Goal: Browse casually: Explore the website without a specific task or goal

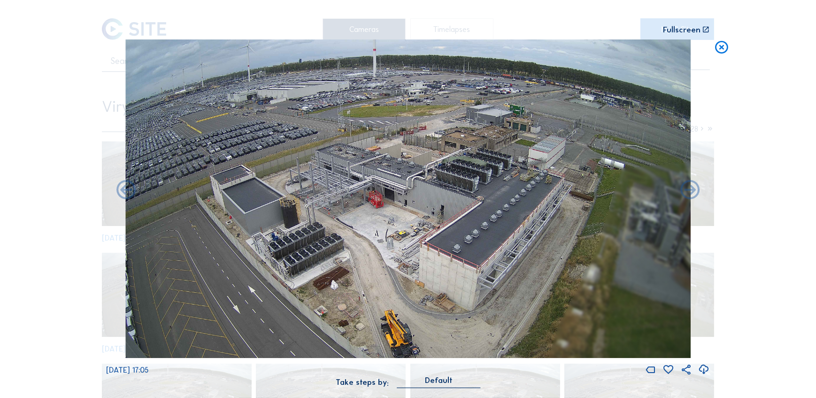
click at [718, 51] on icon at bounding box center [721, 47] width 15 height 16
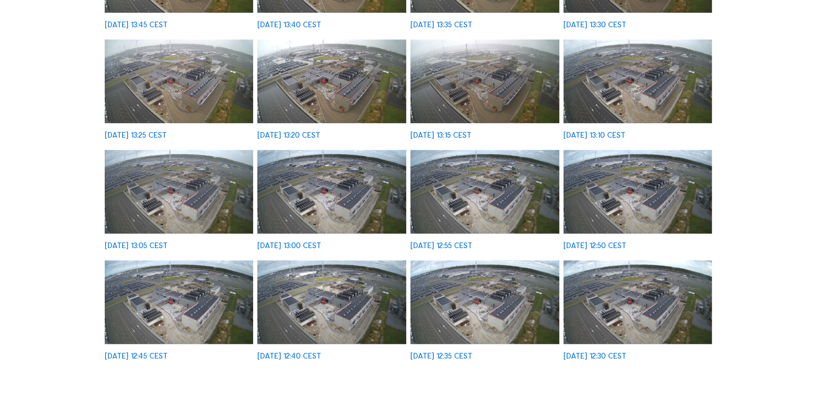
scroll to position [213, 0]
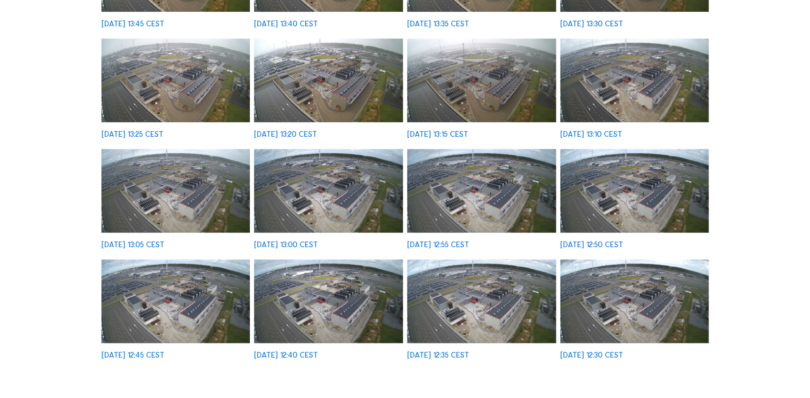
click at [377, 178] on img at bounding box center [328, 191] width 149 height 84
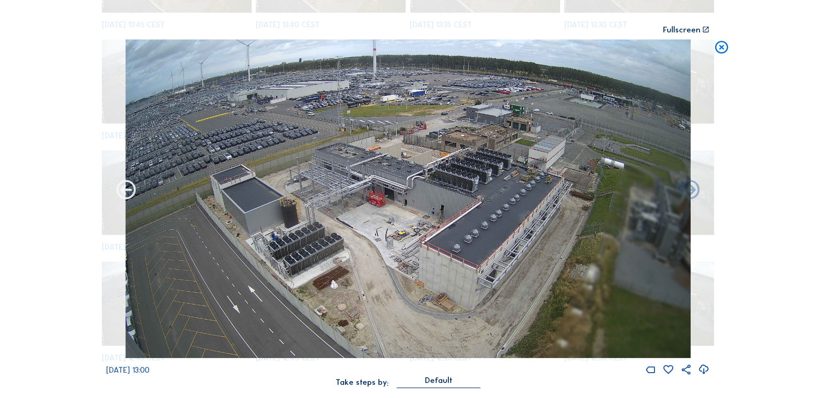
click at [129, 200] on icon at bounding box center [126, 190] width 23 height 23
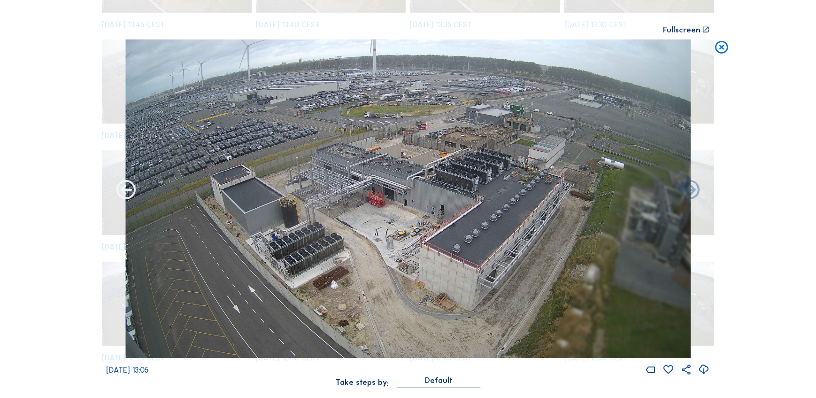
click at [126, 193] on icon at bounding box center [126, 190] width 23 height 23
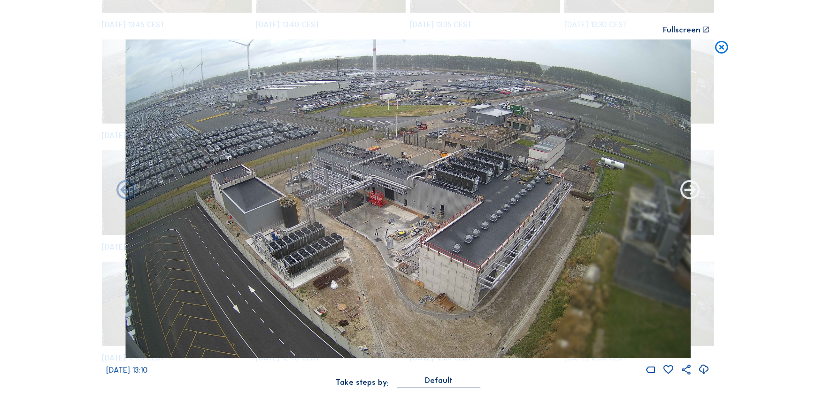
click at [687, 186] on icon at bounding box center [690, 190] width 23 height 23
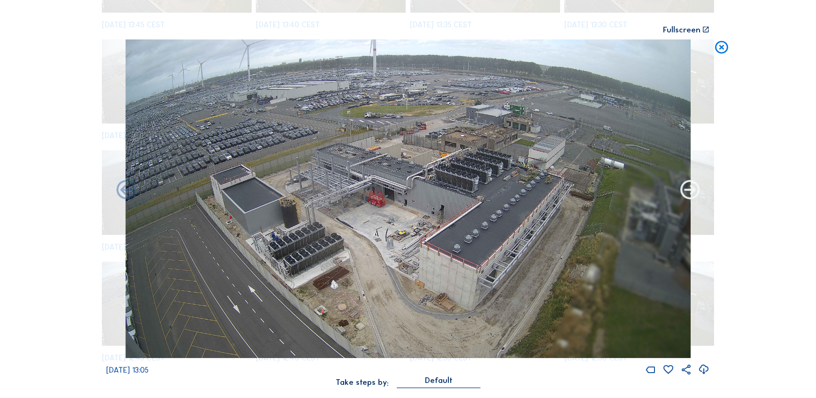
click at [687, 193] on icon at bounding box center [690, 190] width 23 height 23
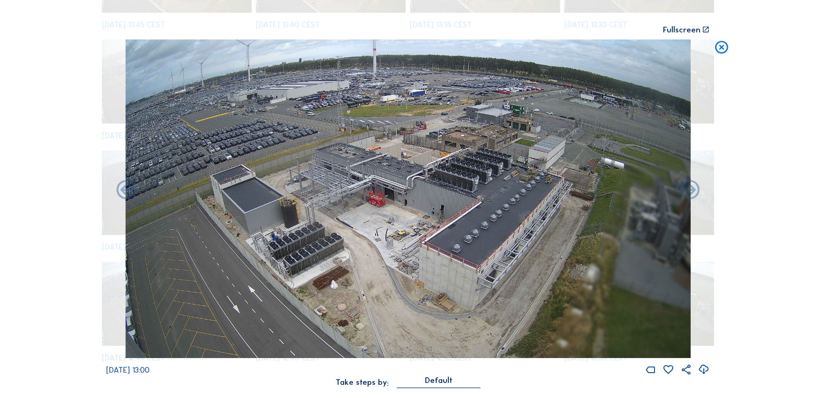
click at [687, 193] on icon at bounding box center [690, 190] width 23 height 23
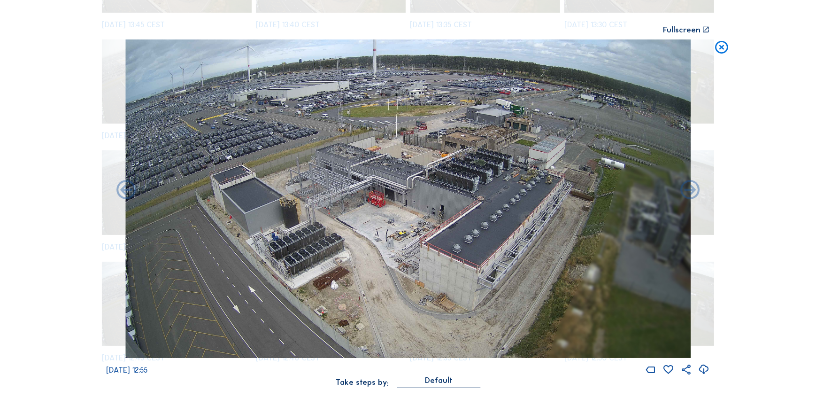
click at [687, 193] on icon at bounding box center [690, 190] width 23 height 23
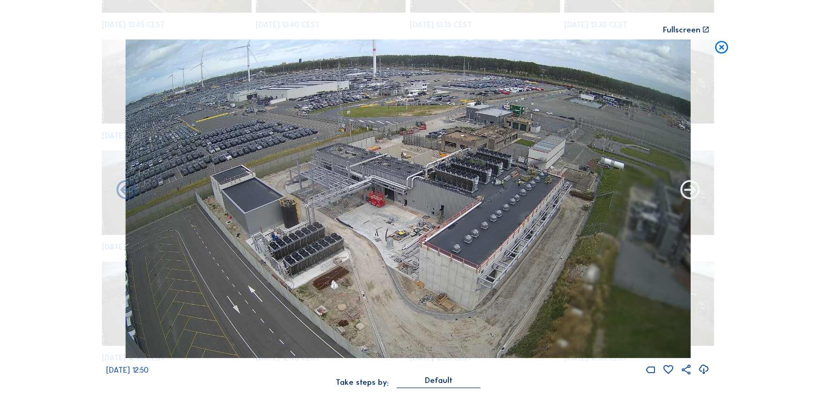
click at [687, 193] on icon at bounding box center [690, 190] width 23 height 23
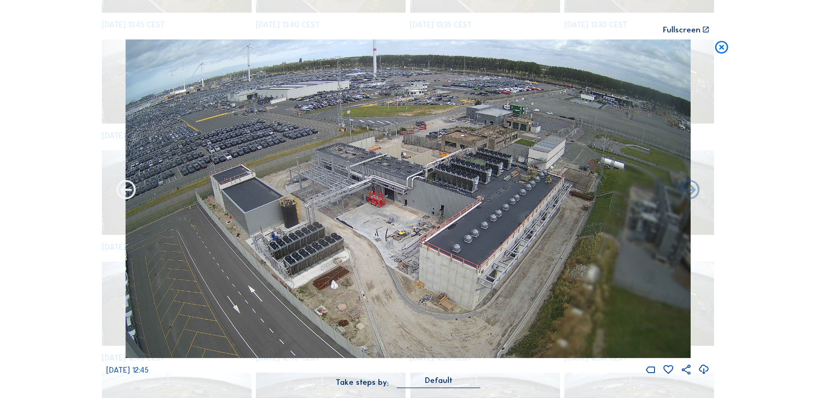
click at [127, 193] on icon at bounding box center [126, 190] width 23 height 23
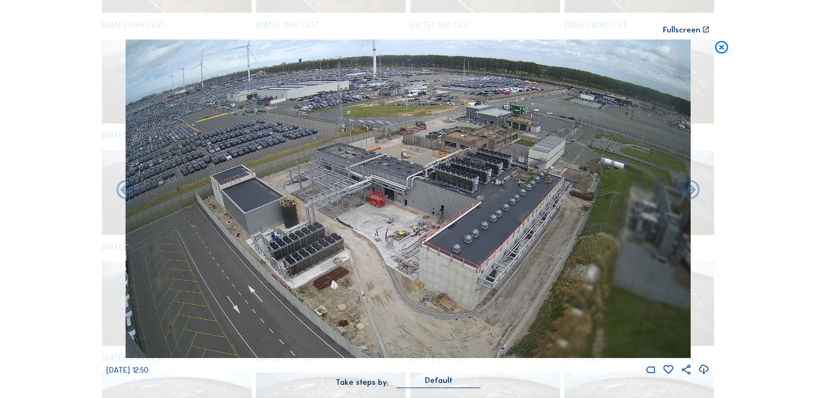
click at [127, 193] on icon at bounding box center [126, 190] width 23 height 23
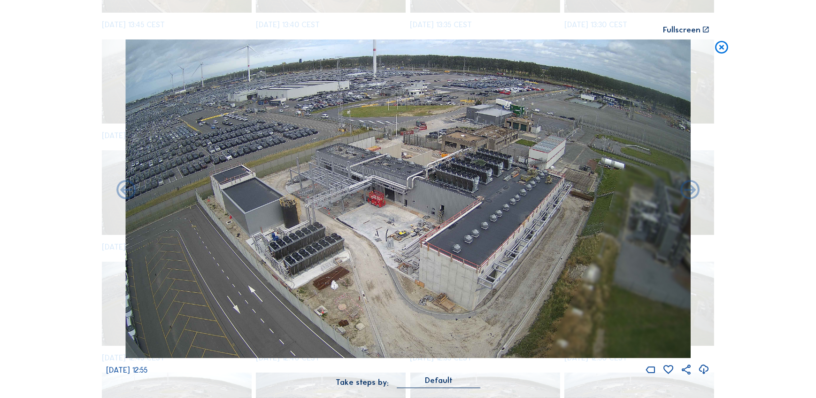
click at [127, 193] on icon at bounding box center [126, 190] width 23 height 23
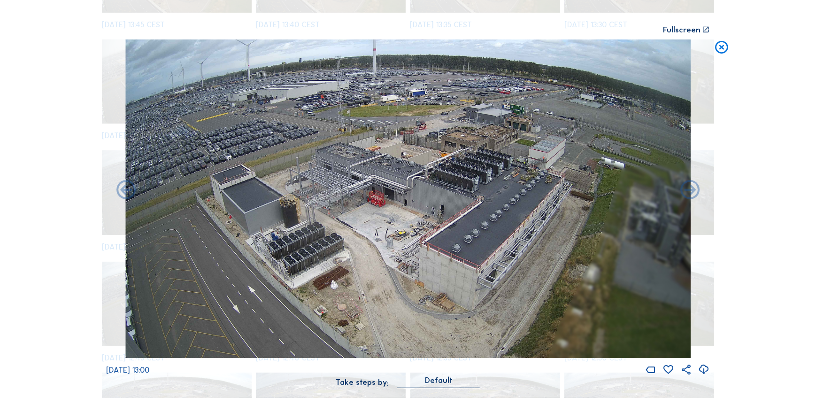
click at [127, 193] on icon at bounding box center [126, 190] width 23 height 23
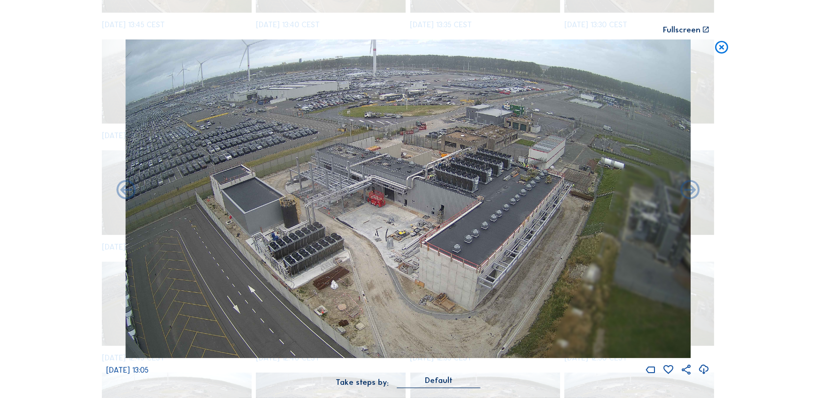
click at [127, 193] on icon at bounding box center [126, 190] width 23 height 23
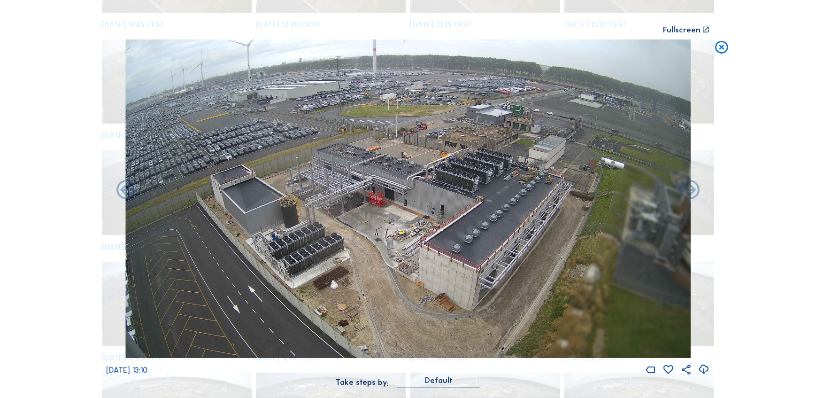
click at [127, 193] on icon at bounding box center [126, 190] width 23 height 23
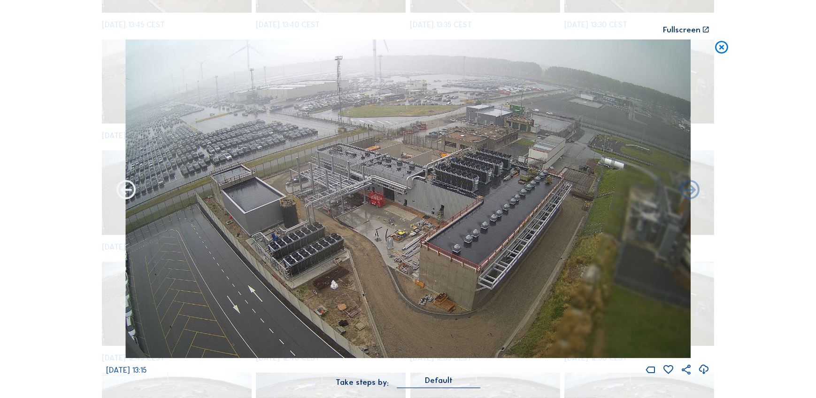
click at [122, 195] on icon at bounding box center [126, 190] width 23 height 23
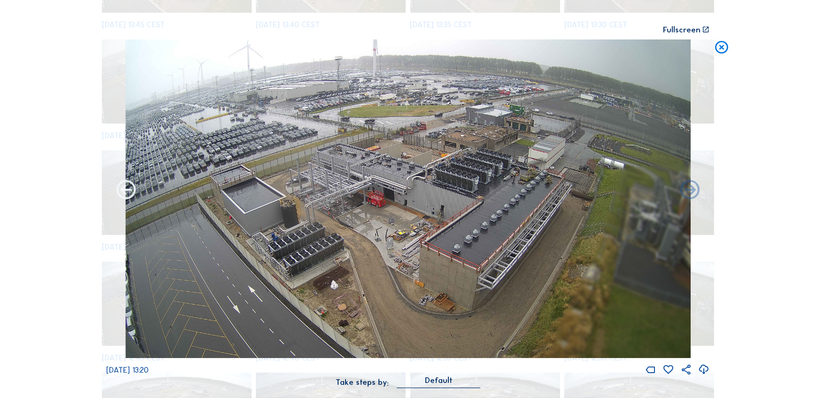
click at [123, 195] on icon at bounding box center [126, 190] width 23 height 23
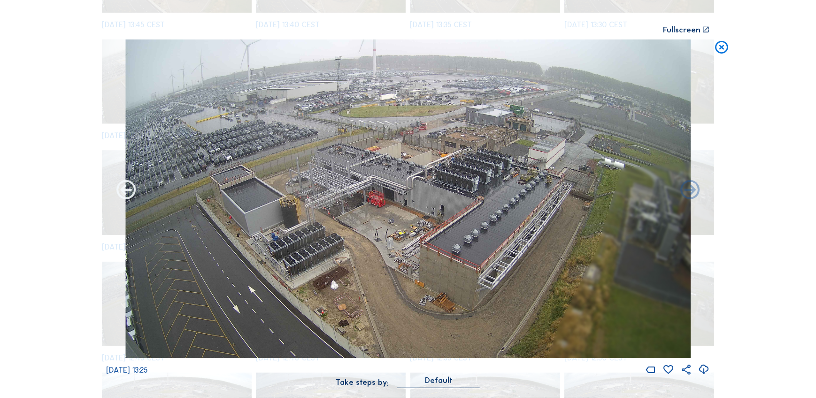
click at [123, 195] on icon at bounding box center [126, 190] width 23 height 23
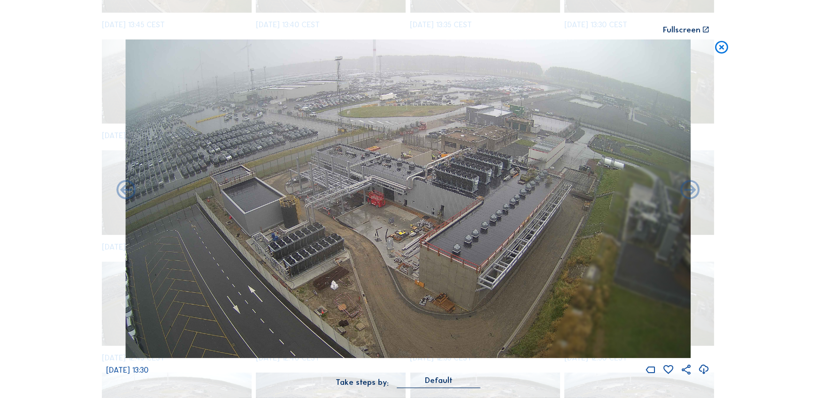
click at [123, 195] on icon at bounding box center [126, 190] width 23 height 23
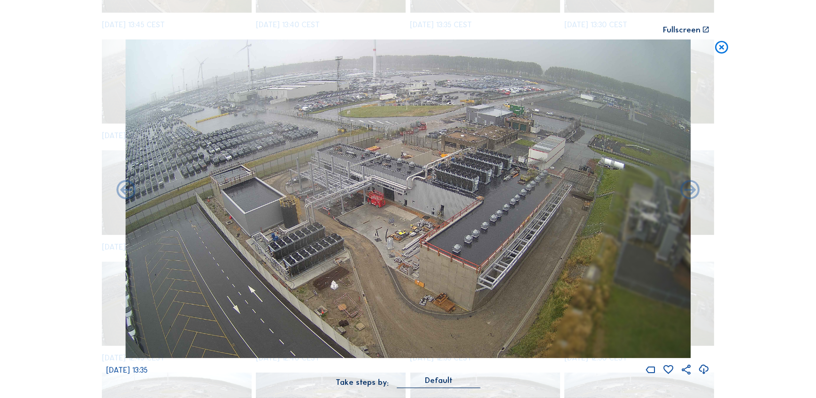
click at [123, 195] on icon at bounding box center [126, 190] width 23 height 23
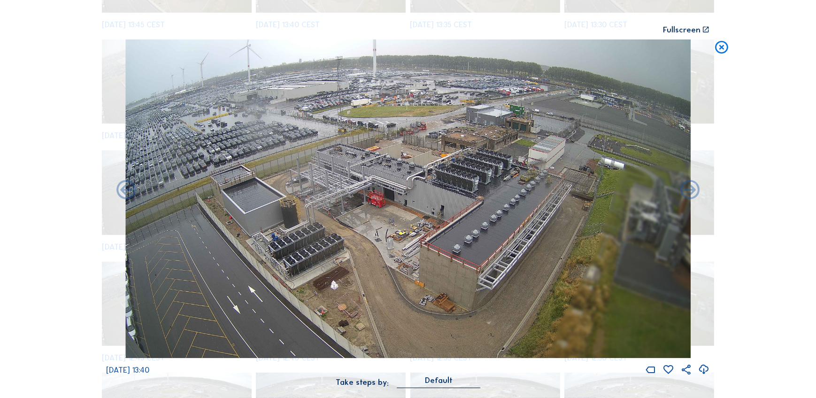
click at [123, 195] on icon at bounding box center [126, 190] width 23 height 23
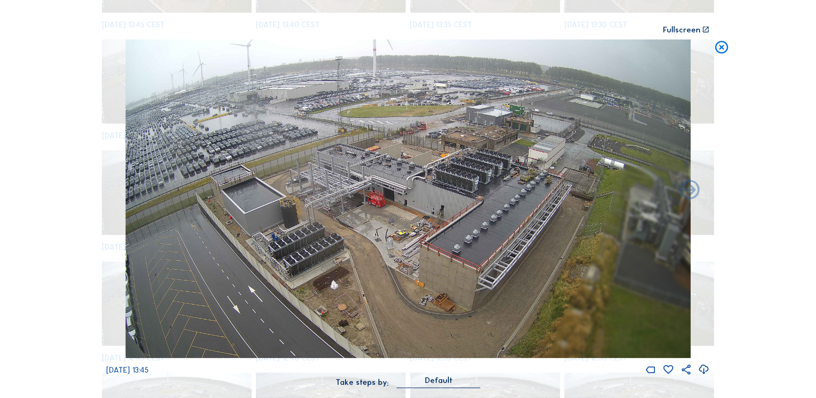
click at [123, 195] on div "We 03 Sep 2025 13:45" at bounding box center [408, 207] width 604 height 336
